Goal: Information Seeking & Learning: Understand process/instructions

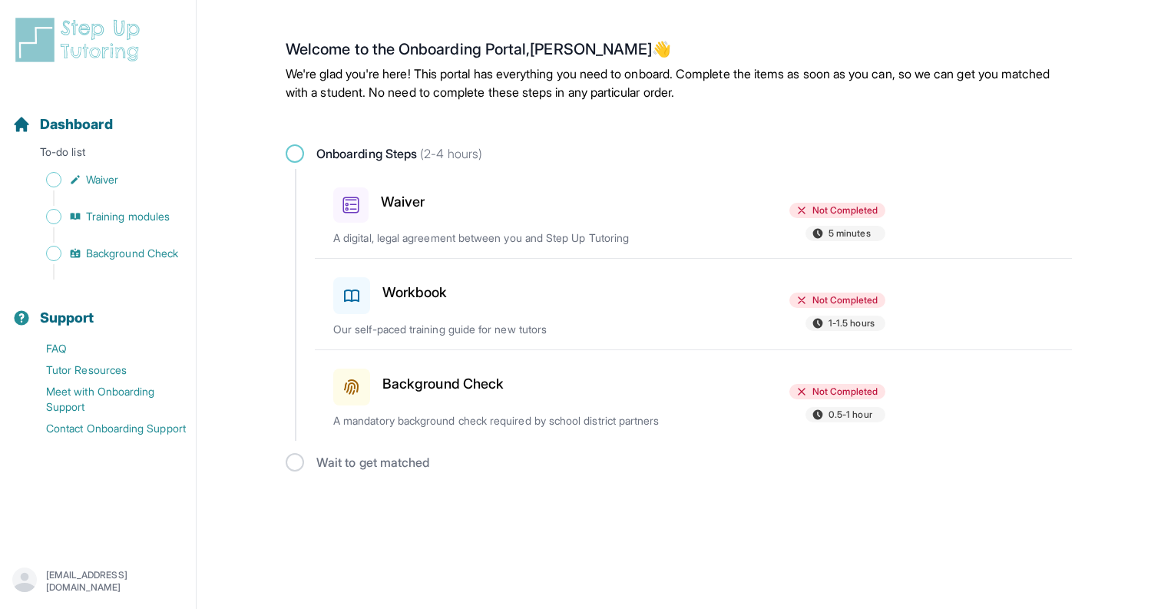
click at [466, 235] on p "A digital, legal agreement between you and Step Up Tutoring" at bounding box center [512, 237] width 359 height 15
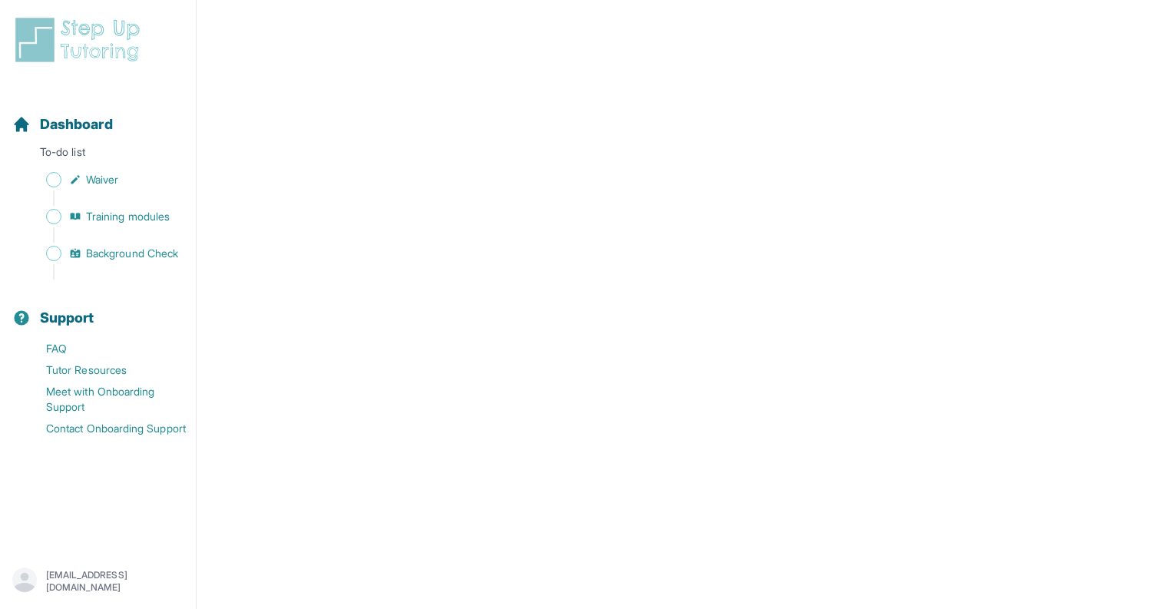
scroll to position [2665, 0]
click at [68, 1] on div "Dashboard To-do list Waiver Training modules Background Check Support FAQ Tutor…" at bounding box center [98, 304] width 197 height 609
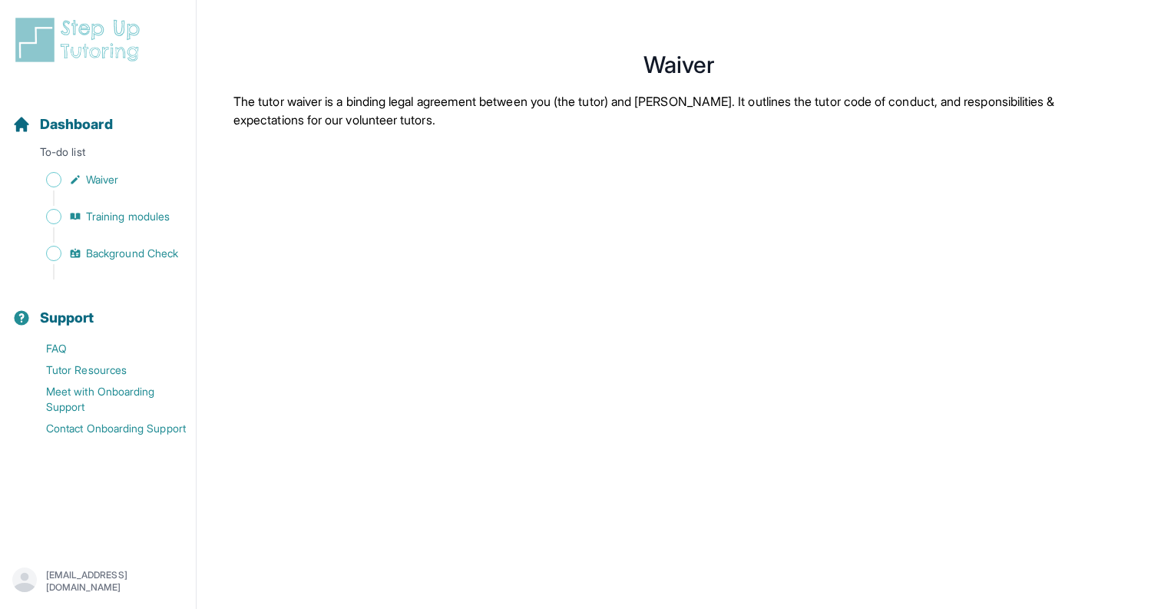
scroll to position [0, 0]
click at [140, 177] on link "Waiver" at bounding box center [103, 179] width 183 height 21
click at [51, 177] on span "Sidebar" at bounding box center [53, 179] width 15 height 15
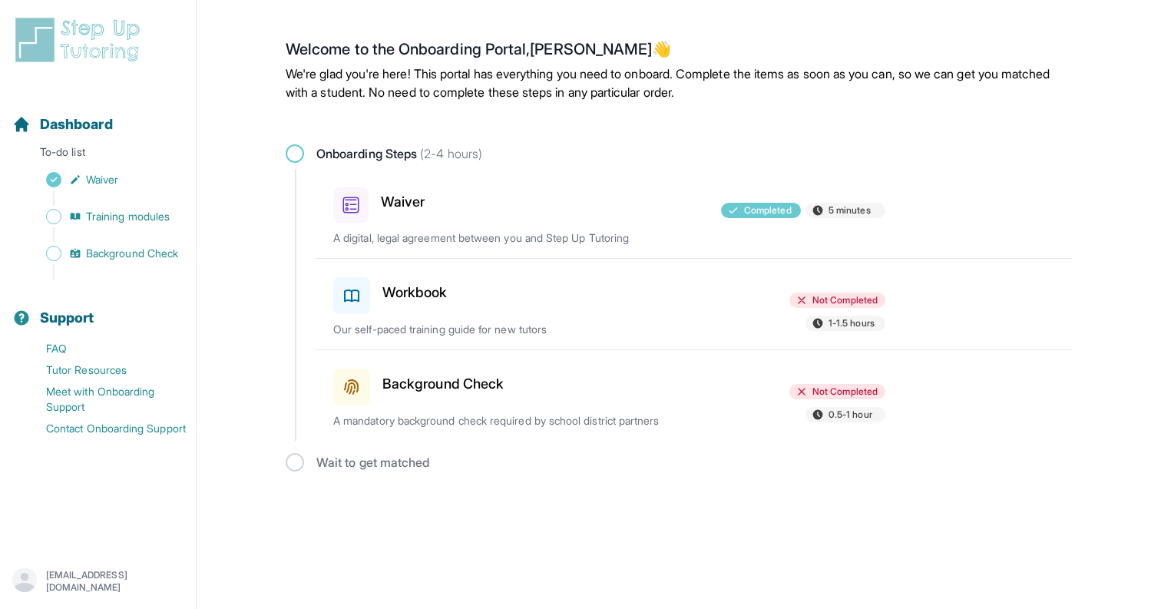
click at [459, 316] on div "Workbook Not Completed 1-1.5 hours Our self-paced training guide for new tutors" at bounding box center [702, 304] width 739 height 91
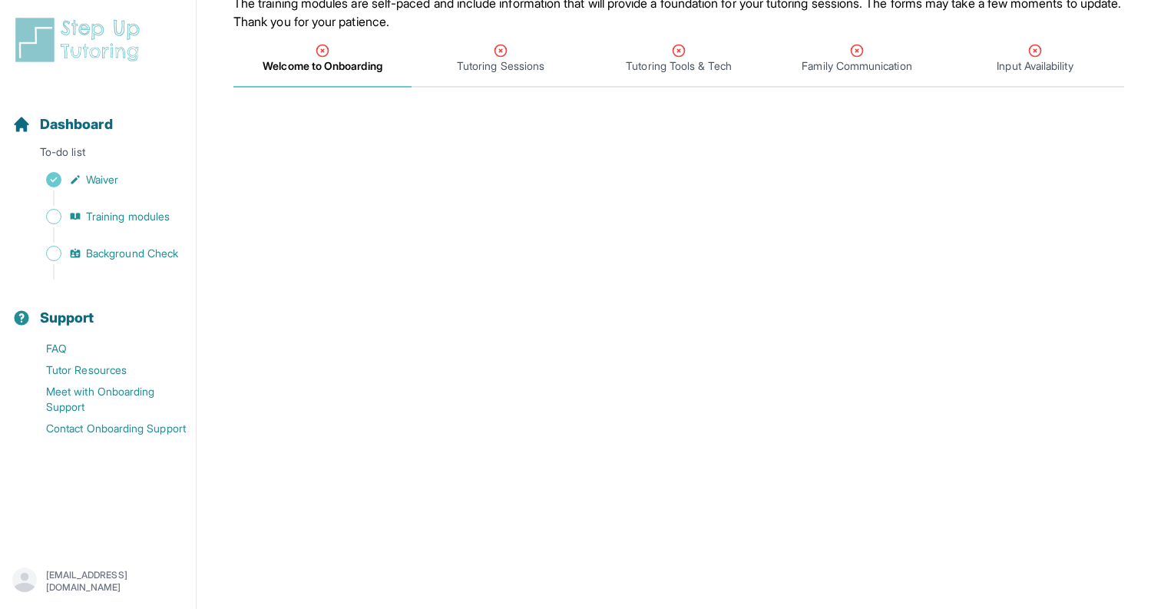
scroll to position [170, 0]
click at [513, 78] on span "Tutoring Sessions" at bounding box center [500, 58] width 178 height 57
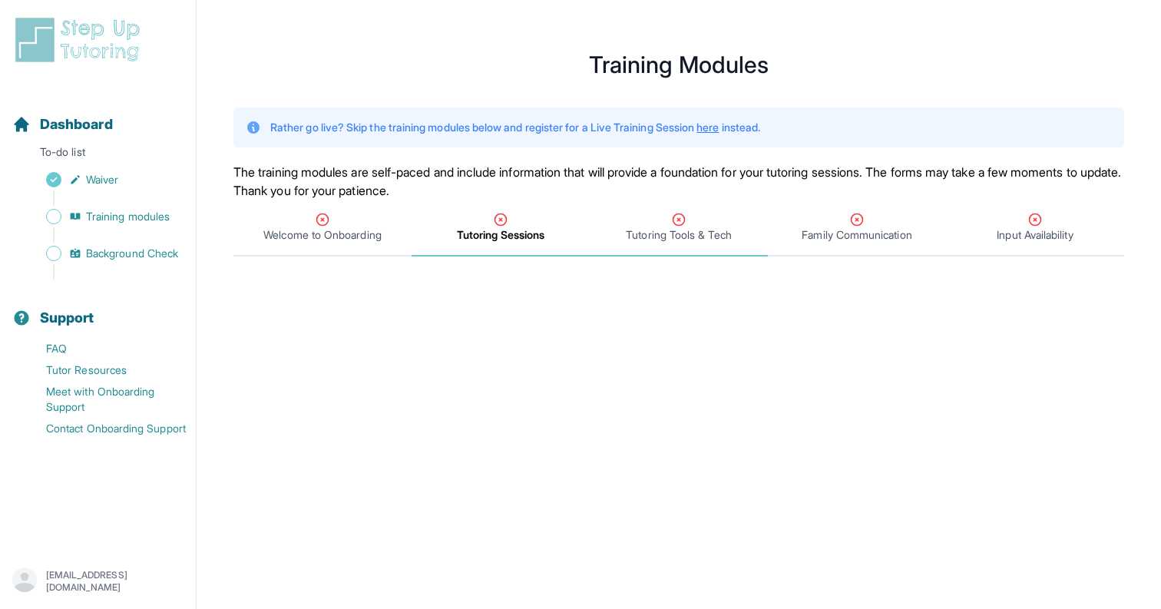
scroll to position [0, 0]
click at [667, 238] on span "Tutoring Tools & Tech" at bounding box center [678, 234] width 105 height 15
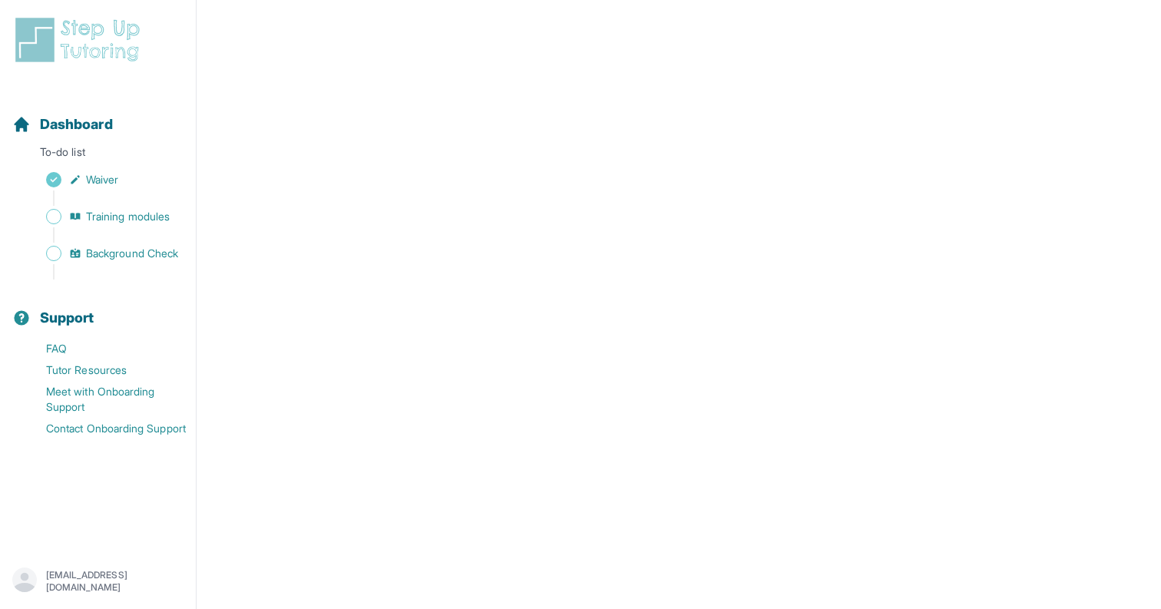
scroll to position [643, 0]
